Goal: Task Accomplishment & Management: Complete application form

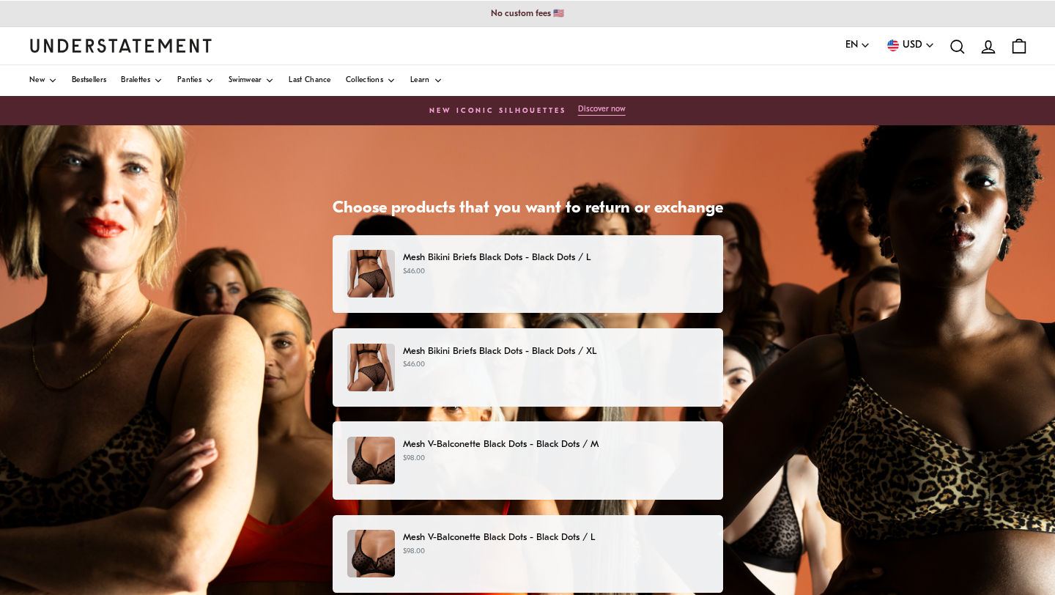
click at [612, 281] on div "Mesh Bikini Briefs Black Dots - Black Dots / L $46.00" at bounding box center [527, 274] width 360 height 48
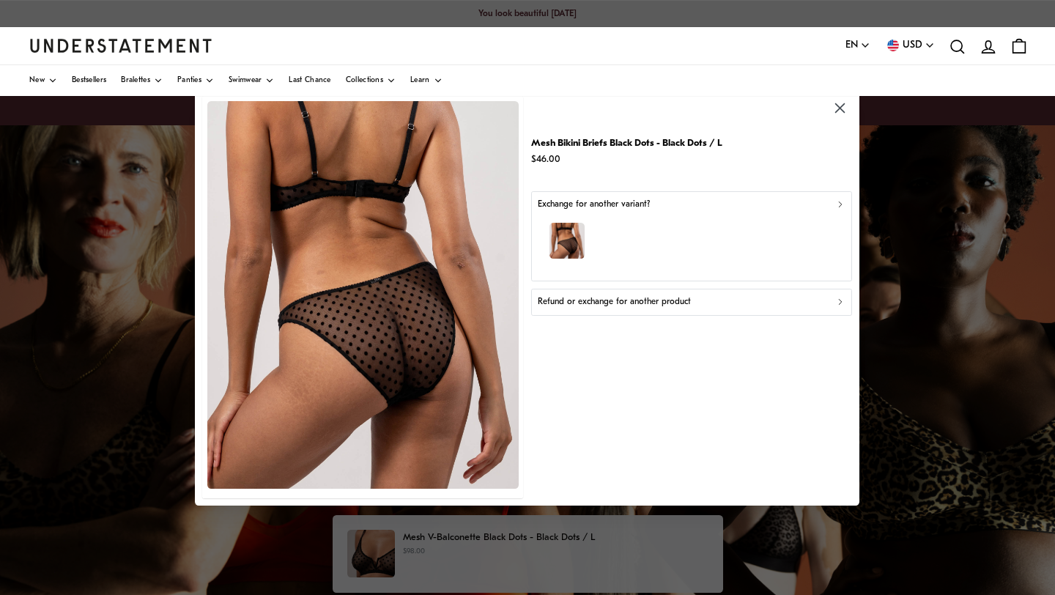
click at [630, 294] on button "Refund or exchange for another product" at bounding box center [691, 302] width 321 height 26
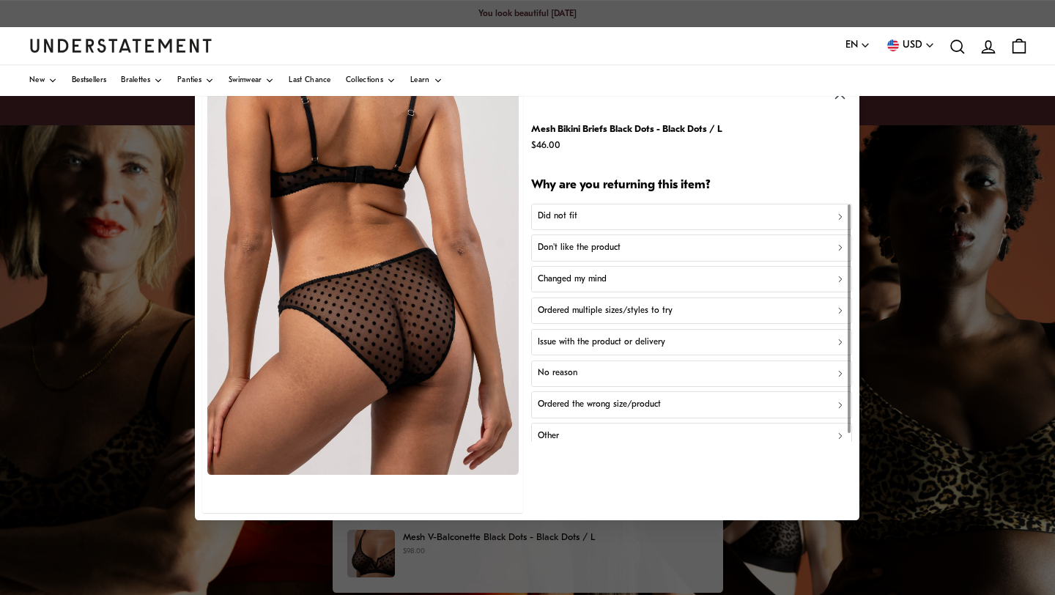
click at [626, 244] on div "Don't like the product" at bounding box center [692, 248] width 308 height 14
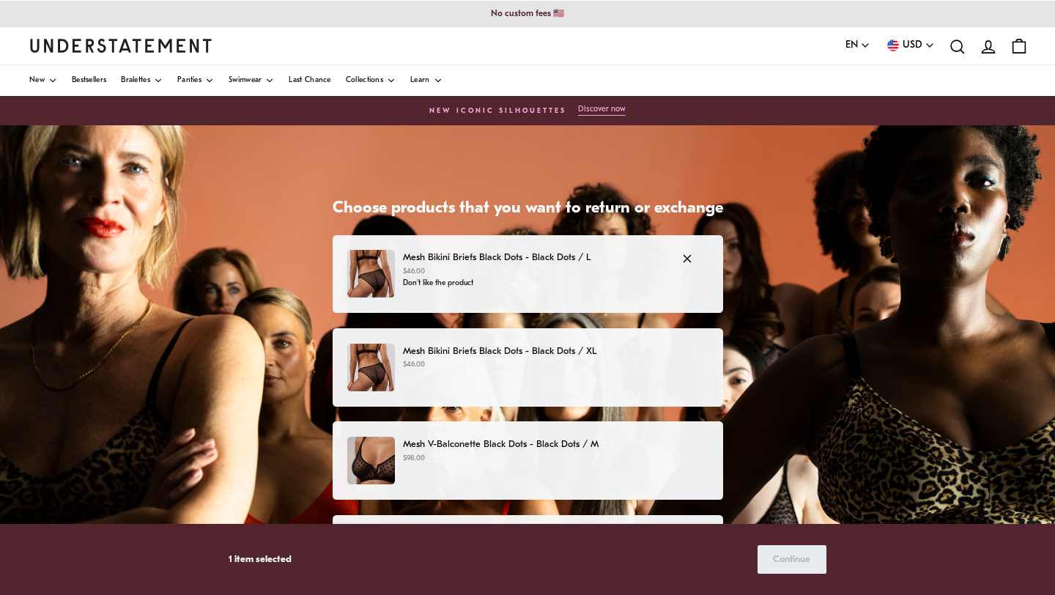
click at [545, 289] on div "Mesh Bikini Briefs Black Dots - Black Dots / L $46.00 Don't like the product" at bounding box center [527, 274] width 360 height 48
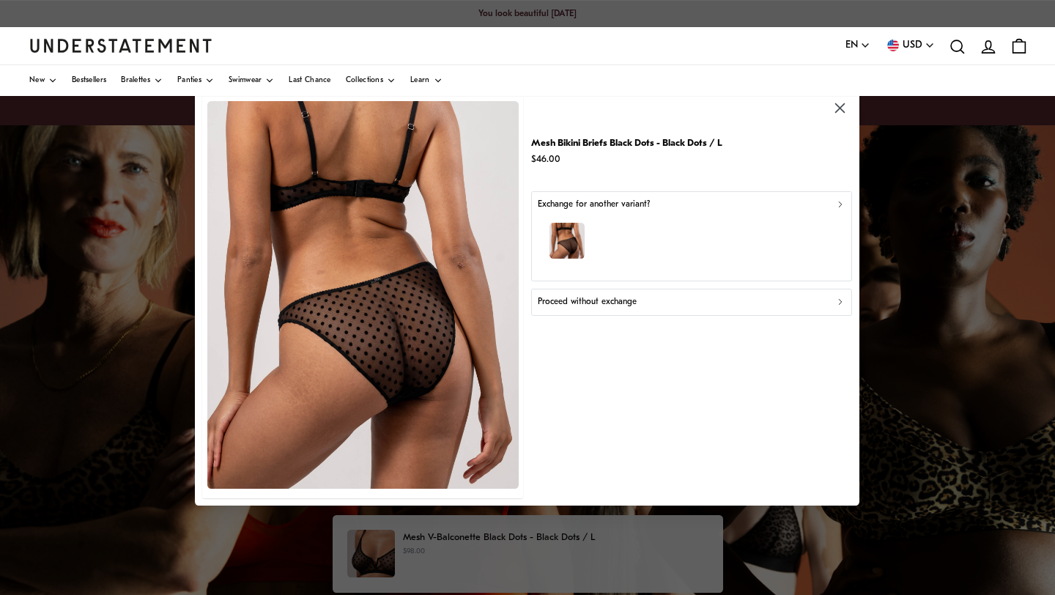
click at [839, 108] on icon "button" at bounding box center [840, 108] width 10 height 10
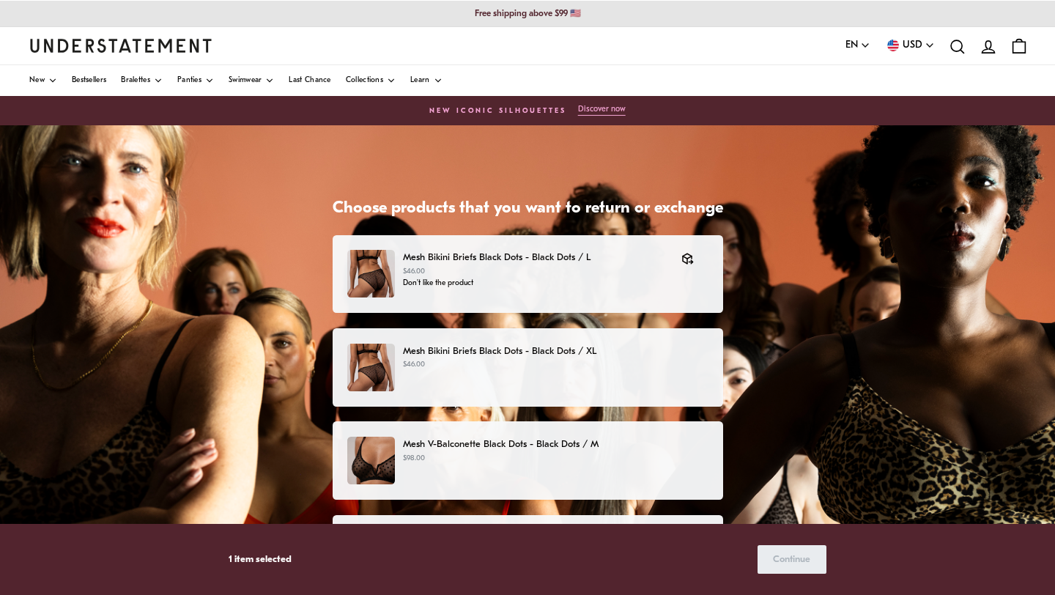
click at [497, 352] on p "Mesh Bikini Briefs Black Dots - Black Dots / XL" at bounding box center [555, 351] width 305 height 15
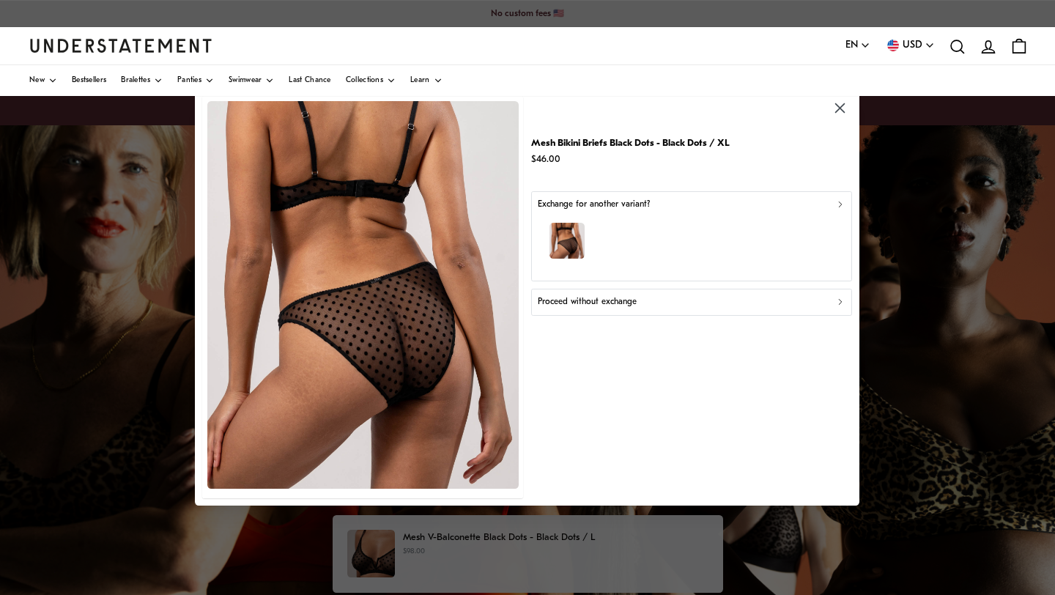
click at [838, 99] on button "button" at bounding box center [840, 109] width 24 height 24
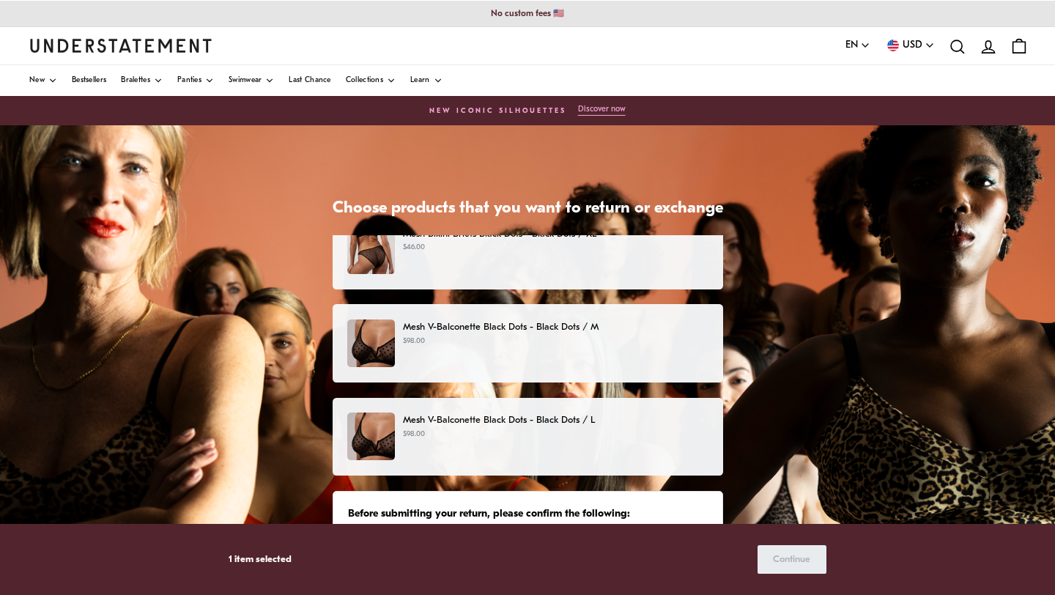
scroll to position [141, 0]
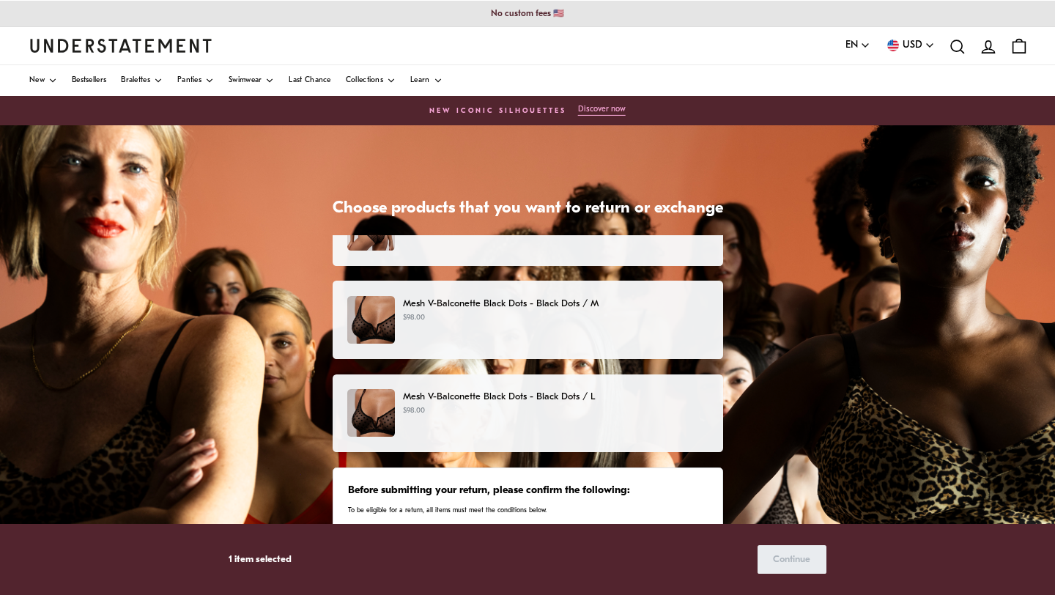
click at [439, 405] on p "$98.00" at bounding box center [555, 411] width 305 height 12
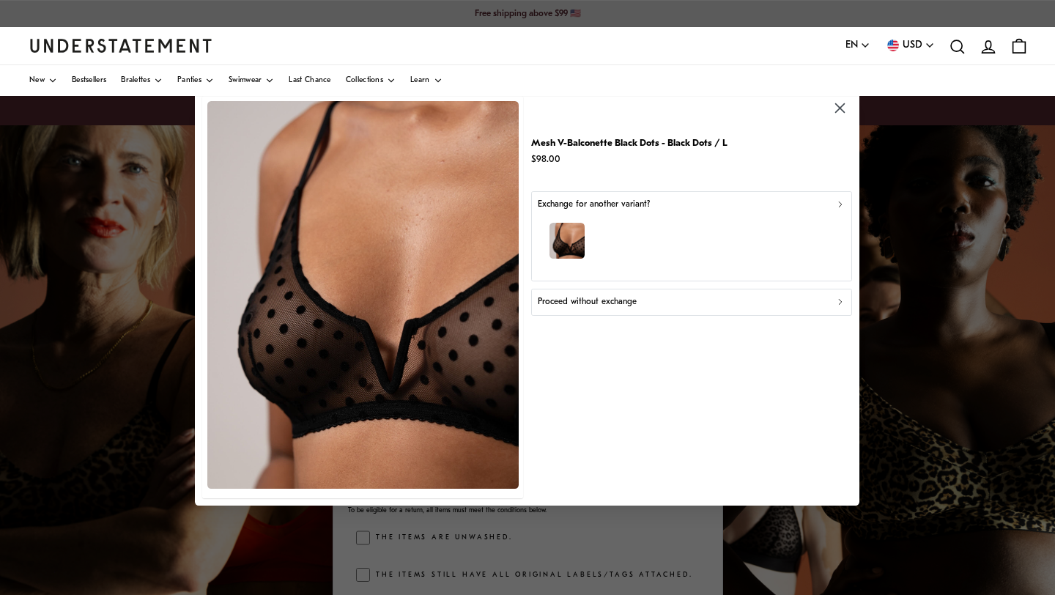
click at [836, 108] on icon "button" at bounding box center [840, 108] width 17 height 17
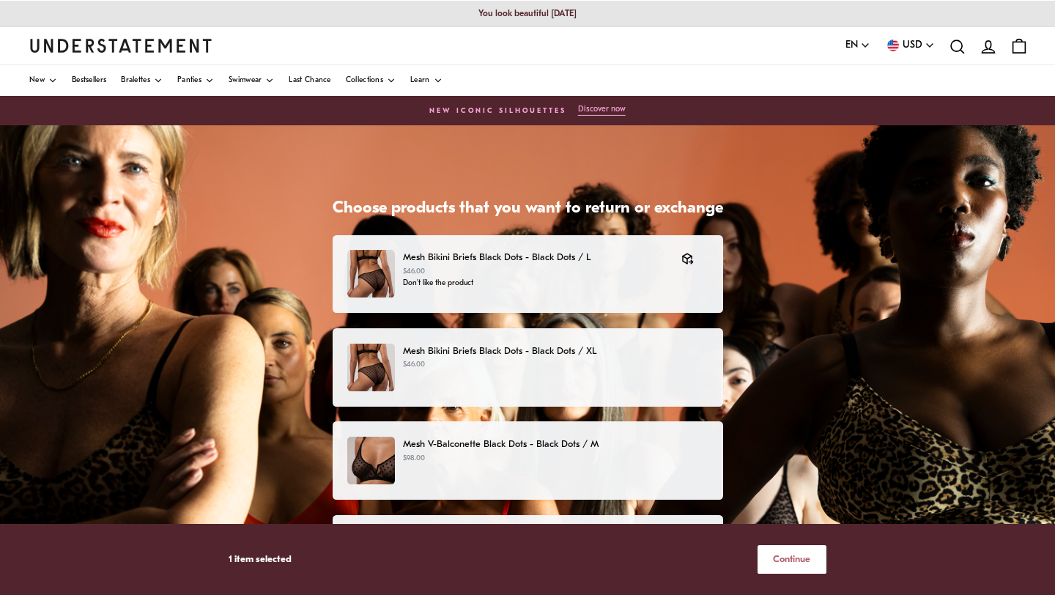
click at [599, 356] on p "Mesh Bikini Briefs Black Dots - Black Dots / XL" at bounding box center [555, 351] width 305 height 15
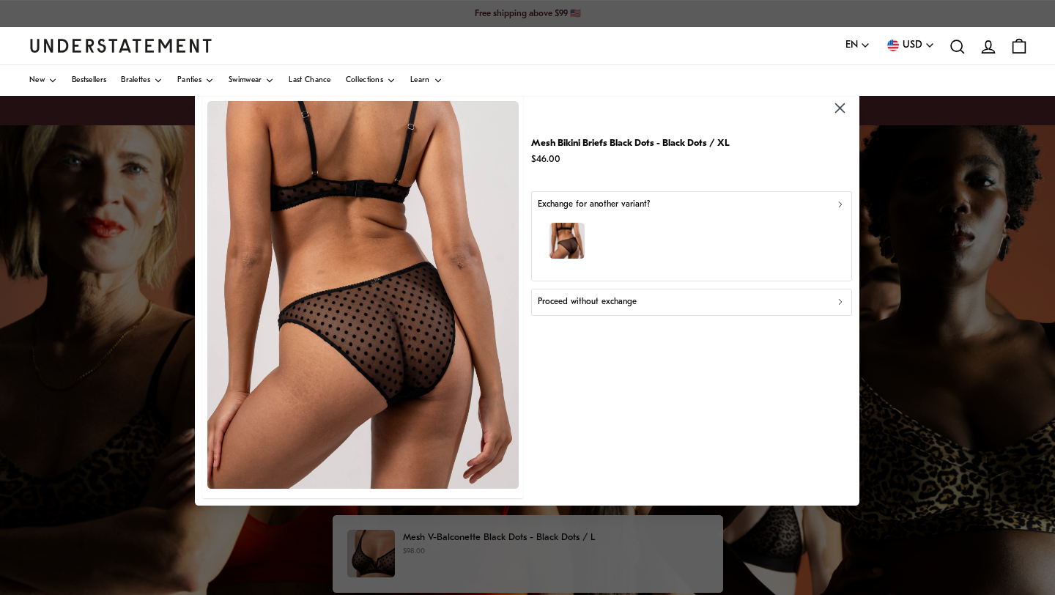
click at [842, 108] on icon "button" at bounding box center [840, 108] width 10 height 10
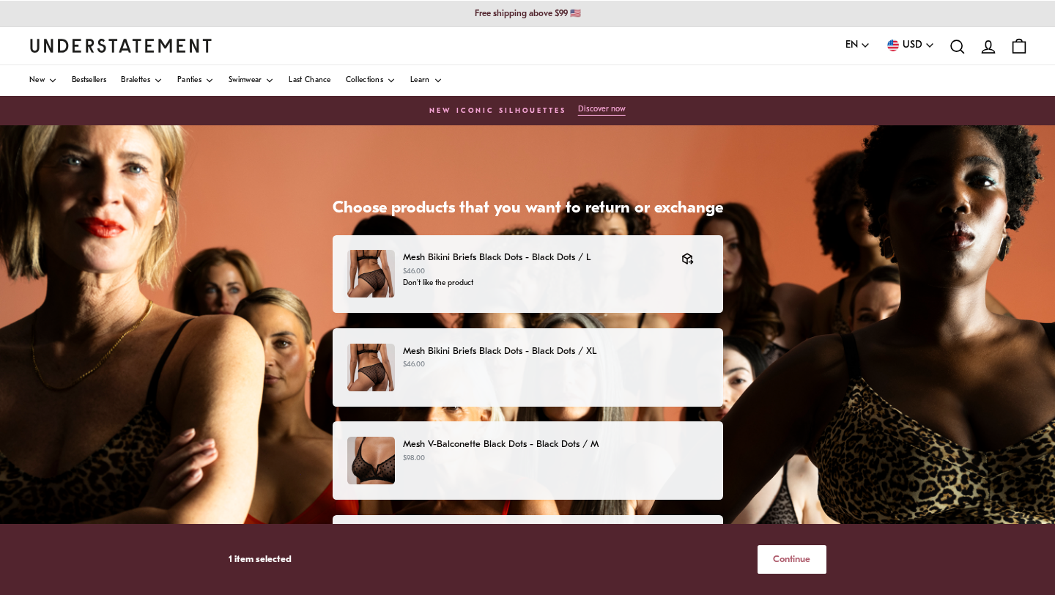
click at [546, 468] on div "Mesh V-Balconette Black Dots - Black Dots / M $98.00" at bounding box center [527, 461] width 360 height 48
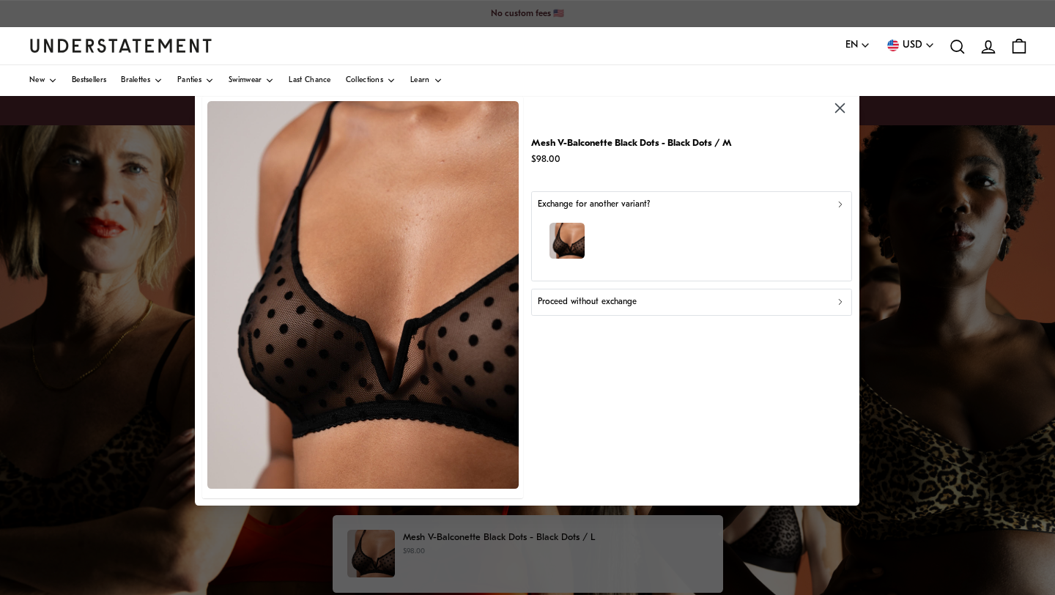
click at [838, 108] on icon "button" at bounding box center [840, 108] width 10 height 10
